Goal: Task Accomplishment & Management: Complete application form

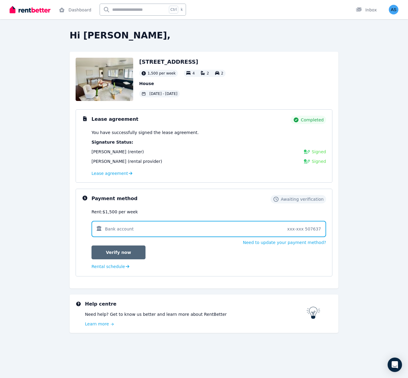
click at [128, 250] on link "Verify now" at bounding box center [119, 252] width 54 height 14
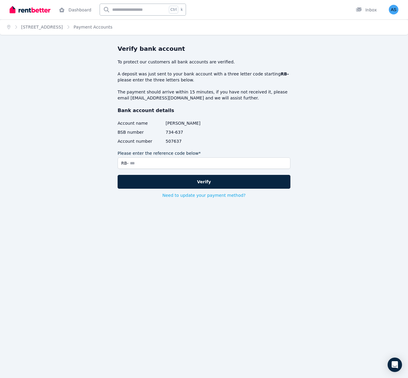
drag, startPoint x: 88, startPoint y: 185, endPoint x: 145, endPoint y: 145, distance: 69.1
click at [88, 184] on div "Verify bank account To protect our customers all bank accounts are verified. A …" at bounding box center [204, 134] width 269 height 181
